Goal: Transaction & Acquisition: Purchase product/service

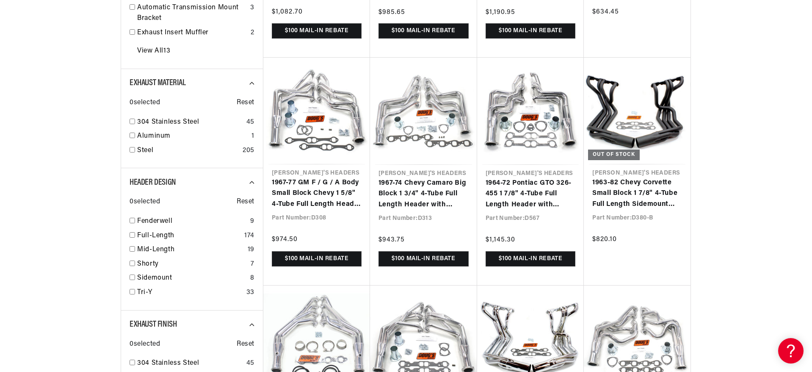
scroll to position [0, 316]
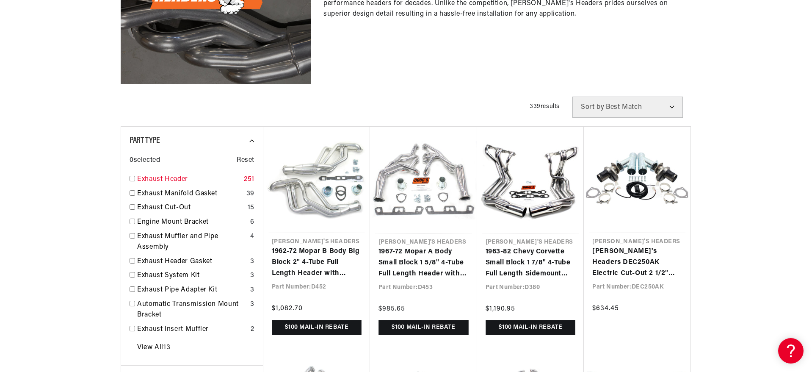
click at [146, 177] on link "Exhaust Header" at bounding box center [188, 179] width 103 height 11
checkbox input "true"
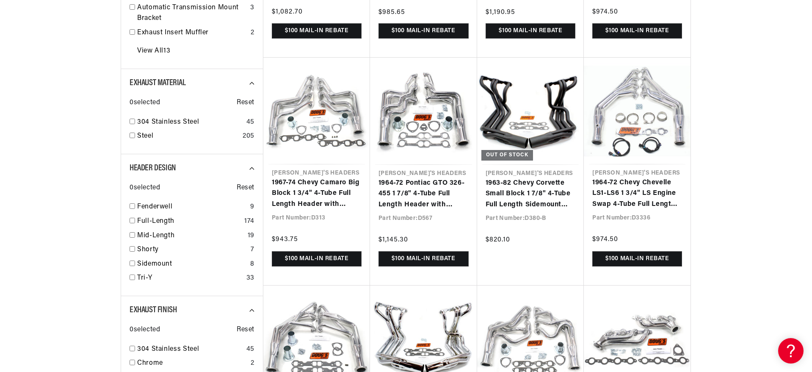
scroll to position [0, 316]
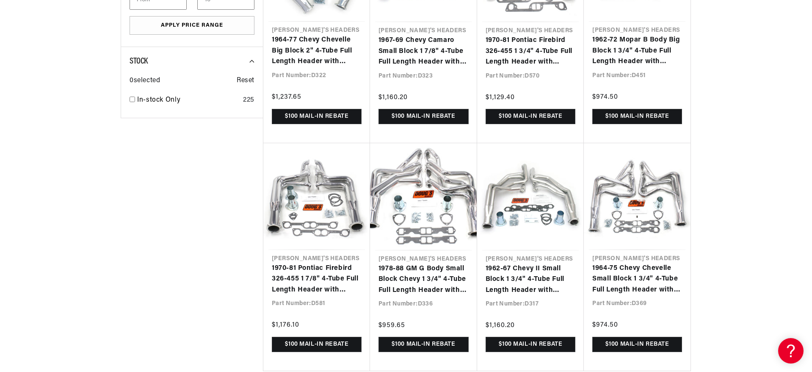
scroll to position [1355, 0]
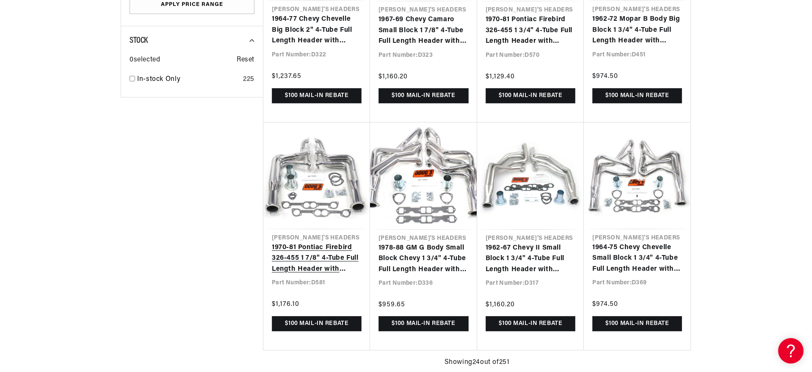
click at [312, 242] on link "1970-81 Pontiac Firebird 326-455 1 7/8" 4-Tube Full Length Header with Metallic…" at bounding box center [317, 258] width 90 height 33
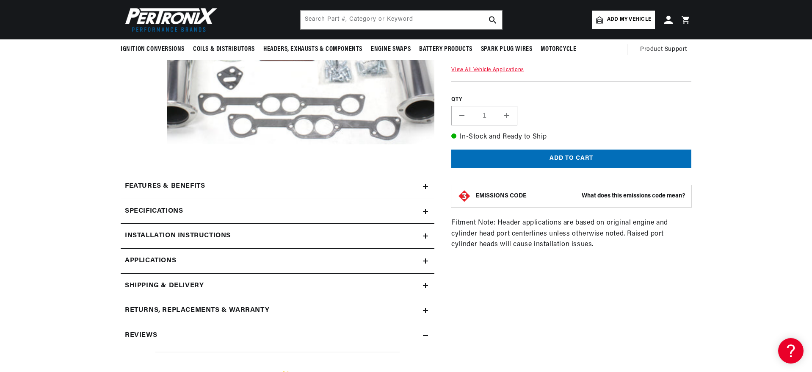
scroll to position [169, 0]
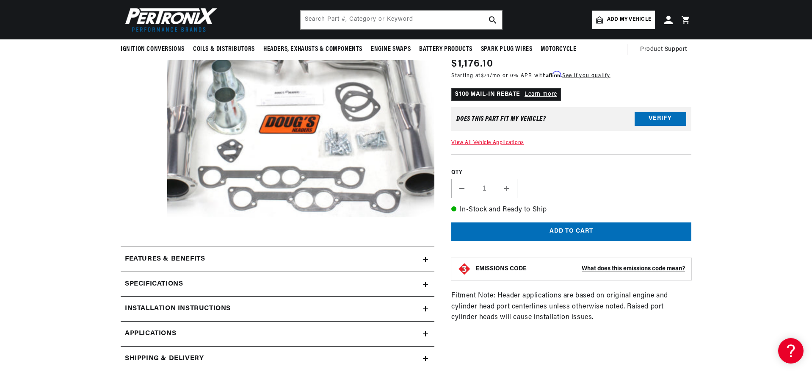
click at [150, 280] on h2 "Specifications" at bounding box center [154, 284] width 58 height 11
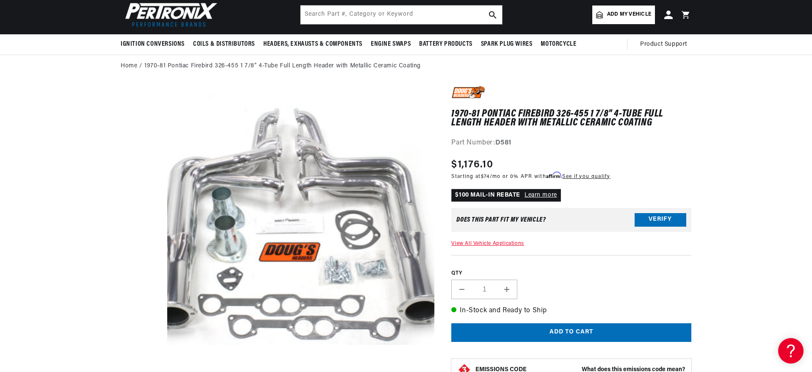
scroll to position [0, 0]
